Goal: Task Accomplishment & Management: Complete application form

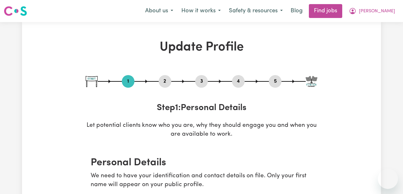
select select "[DEMOGRAPHIC_DATA]"
select select "[DEMOGRAPHIC_DATA] Citizen"
select select "Studying a healthcare related degree or qualification"
select select "55"
select select "65"
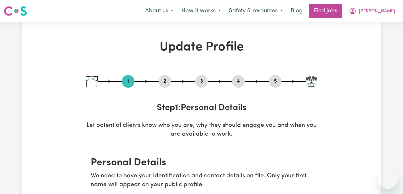
select select "65"
click at [388, 11] on span "[PERSON_NAME]" at bounding box center [377, 11] width 36 height 7
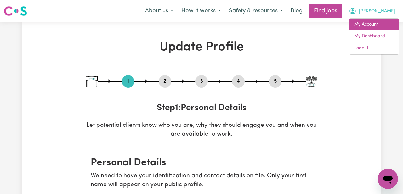
click at [377, 27] on link "My Account" at bounding box center [374, 25] width 50 height 12
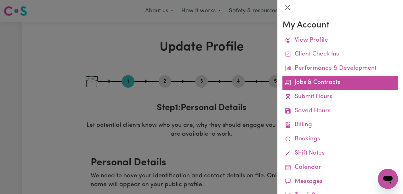
click at [334, 81] on link "Jobs & Contracts" at bounding box center [341, 83] width 116 height 14
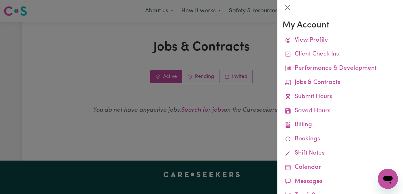
click at [246, 87] on div at bounding box center [201, 97] width 403 height 194
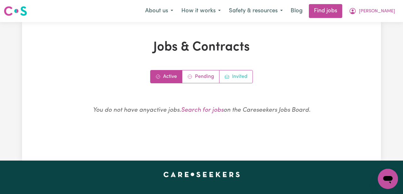
click at [240, 77] on link "Invited" at bounding box center [236, 76] width 33 height 13
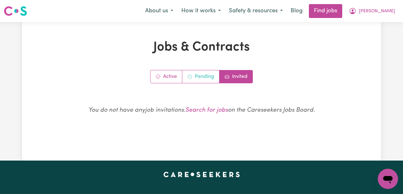
click at [206, 79] on link "Pending" at bounding box center [200, 76] width 37 height 13
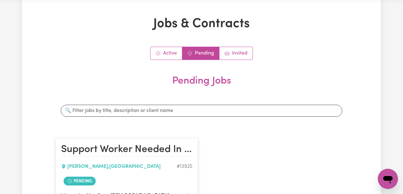
scroll to position [90, 0]
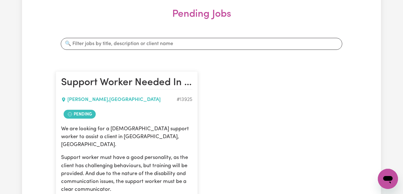
click at [135, 104] on div "SINGLETON , Western Australia # 13925" at bounding box center [126, 99] width 131 height 15
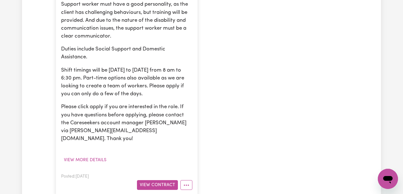
scroll to position [247, 0]
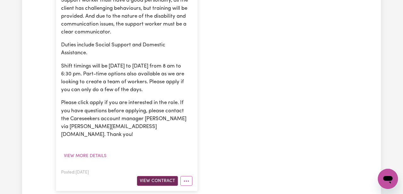
click at [154, 176] on button "View Contract" at bounding box center [157, 181] width 41 height 10
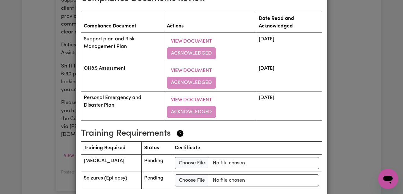
scroll to position [1023, 0]
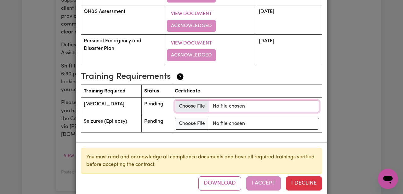
click at [211, 100] on input "file" at bounding box center [247, 106] width 145 height 12
type input "C:\fakepath\Screenshot 2025-08-16 at 5.26.16 pm.png"
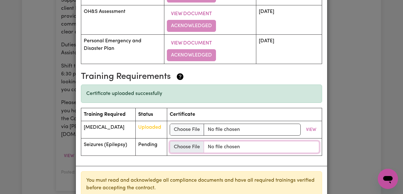
click at [204, 141] on input "file" at bounding box center [245, 147] width 150 height 12
type input "C:\fakepath\Screenshot 2025-08-16 at 6.18.56 pm.png"
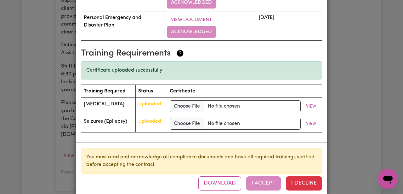
click at [267, 176] on div "Download I Accept I Decline" at bounding box center [261, 183] width 124 height 14
click at [262, 180] on div "You must read and acknowledge all compliance documents and have all required tr…" at bounding box center [201, 168] width 251 height 53
click at [265, 176] on div "Download I Accept I Decline" at bounding box center [261, 183] width 124 height 14
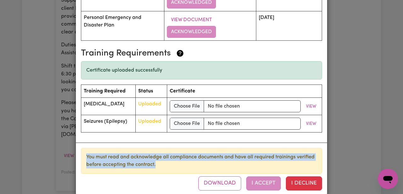
click at [265, 176] on div "Download I Accept I Decline" at bounding box center [261, 183] width 124 height 14
click at [266, 156] on div "You must read and acknowledge all compliance documents and have all required tr…" at bounding box center [201, 161] width 241 height 26
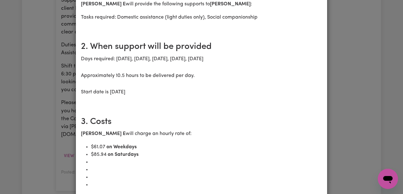
scroll to position [0, 0]
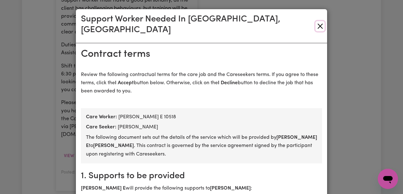
click at [321, 21] on button "Close" at bounding box center [320, 26] width 9 height 10
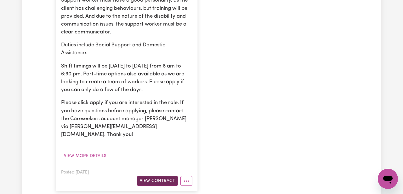
click at [168, 176] on button "View Contract" at bounding box center [157, 181] width 41 height 10
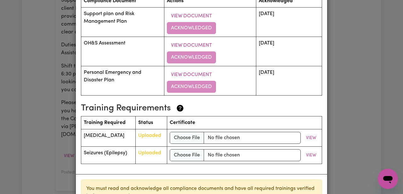
scroll to position [1023, 0]
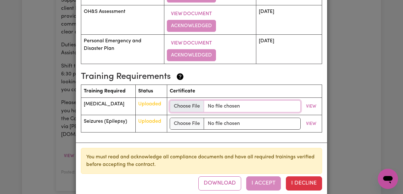
click at [196, 100] on input "file" at bounding box center [235, 106] width 131 height 12
type input "C:\fakepath\Screenshot 2025-08-16 at 5.26.16 pm.png"
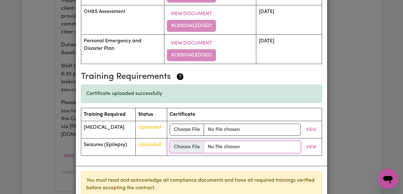
click at [192, 141] on input "file" at bounding box center [235, 147] width 131 height 12
type input "C:\fakepath\Screenshot 2025-08-16 at 6.18.56 pm.png"
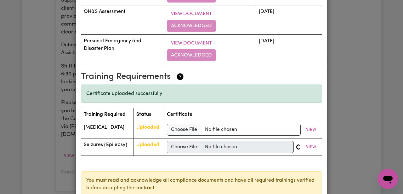
scroll to position [1046, 0]
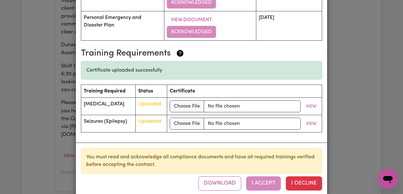
click at [272, 176] on div "Download I Accept I Decline" at bounding box center [261, 183] width 124 height 14
click at [161, 119] on span "Uploaded" at bounding box center [149, 121] width 23 height 5
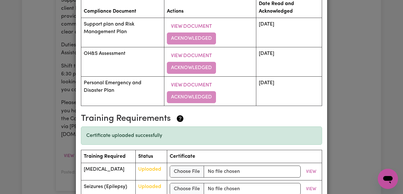
scroll to position [917, 0]
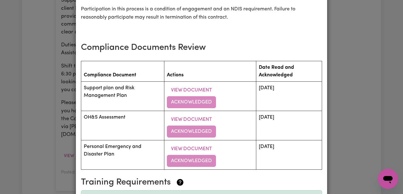
click at [183, 89] on td "View Document Acknowledged" at bounding box center [210, 95] width 92 height 29
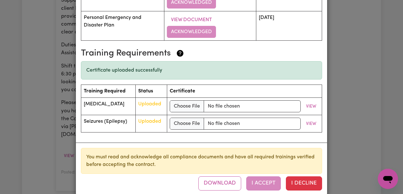
click at [349, 141] on div "Support Worker Needed In [GEOGRAPHIC_DATA], [GEOGRAPHIC_DATA] Contract terms Re…" at bounding box center [201, 97] width 403 height 194
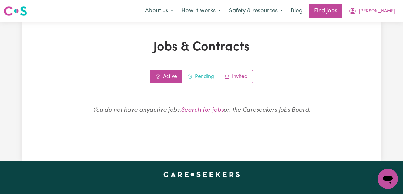
click at [199, 82] on link "Pending" at bounding box center [200, 76] width 37 height 13
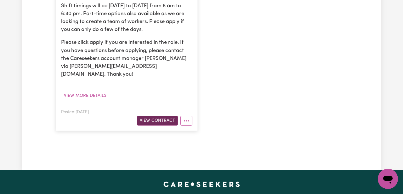
scroll to position [314, 0]
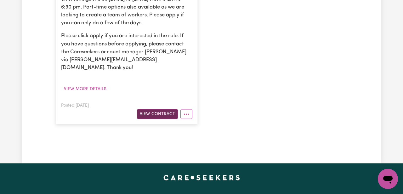
click at [159, 109] on button "View Contract" at bounding box center [157, 114] width 41 height 10
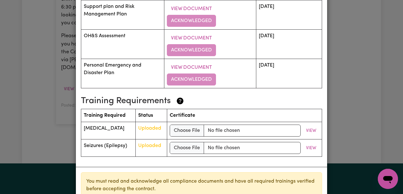
scroll to position [1008, 0]
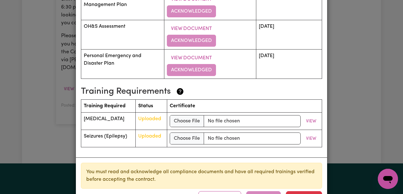
click at [365, 77] on div "Support Worker Needed In [GEOGRAPHIC_DATA], [GEOGRAPHIC_DATA] Contract terms Re…" at bounding box center [201, 97] width 403 height 194
